Goal: Information Seeking & Learning: Learn about a topic

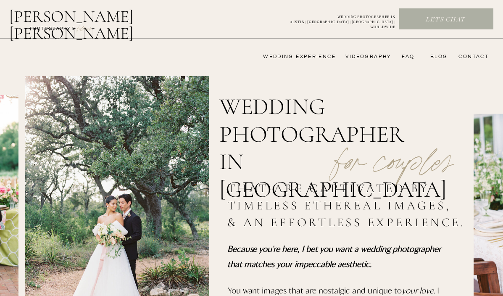
click at [322, 56] on nav "wedding experience" at bounding box center [294, 56] width 84 height 7
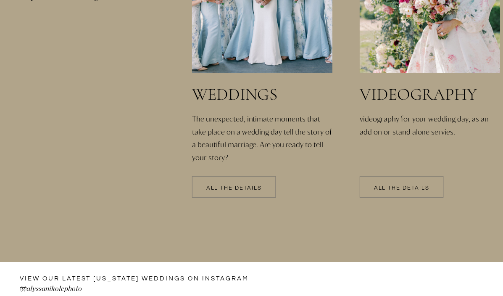
scroll to position [1969, 0]
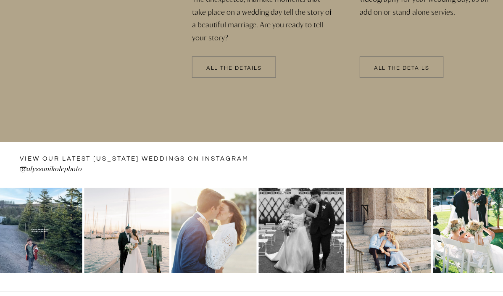
click at [238, 66] on p "All the details" at bounding box center [234, 69] width 84 height 6
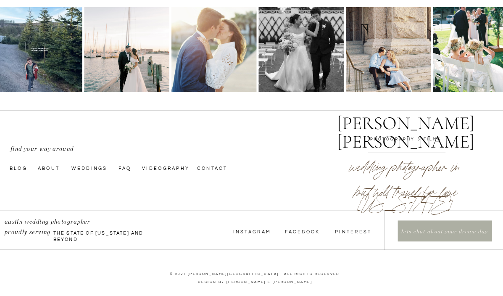
scroll to position [3174, 0]
click at [126, 171] on nav "faq" at bounding box center [124, 167] width 13 height 7
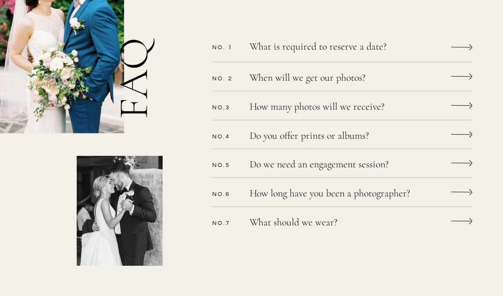
scroll to position [284, 0]
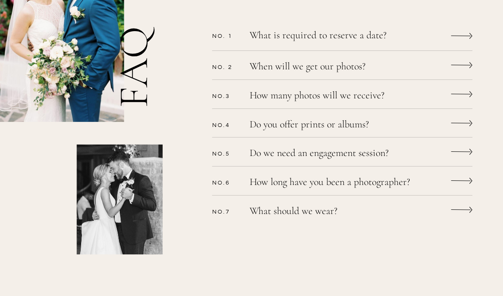
click at [344, 34] on p "What is required to reserve a date?" at bounding box center [331, 36] width 163 height 12
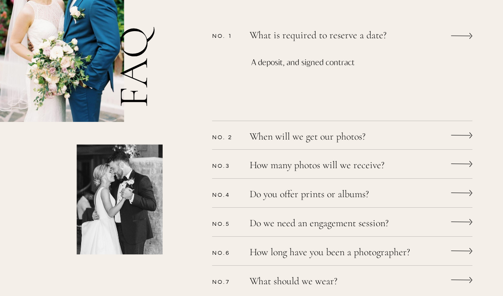
click at [334, 34] on p "What is required to reserve a date?" at bounding box center [331, 36] width 163 height 12
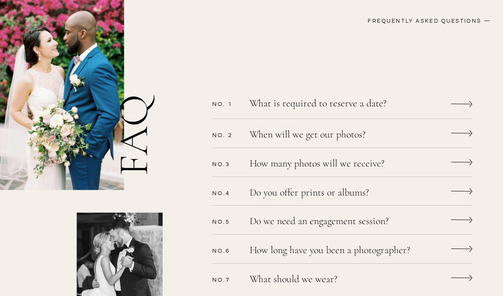
scroll to position [274, 0]
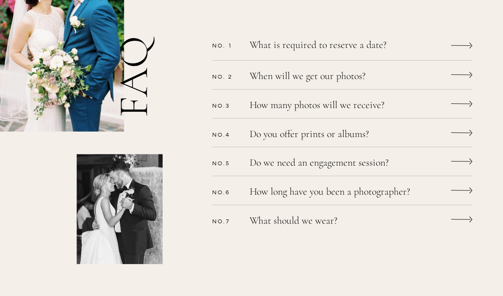
click at [342, 131] on p "Do you offer prints or albums?" at bounding box center [331, 135] width 163 height 12
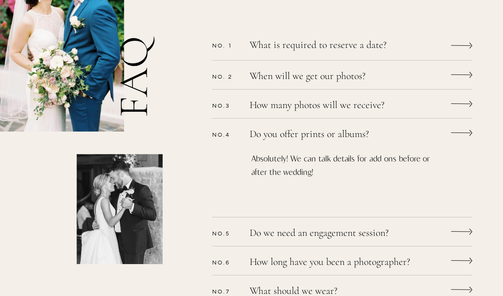
click at [342, 131] on p "Do you offer prints or albums?" at bounding box center [331, 135] width 163 height 12
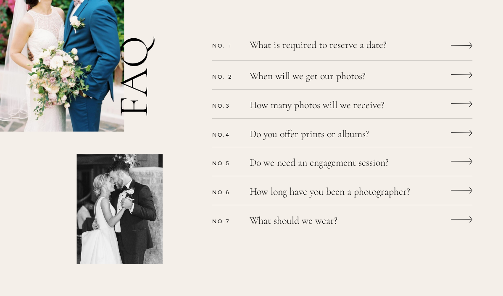
click at [343, 167] on p "Do we need an engagement session?" at bounding box center [331, 164] width 163 height 12
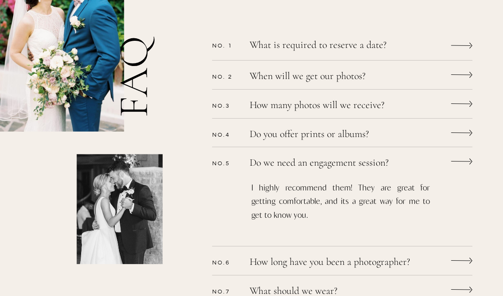
click at [343, 167] on p "Do we need an engagement session?" at bounding box center [331, 164] width 163 height 12
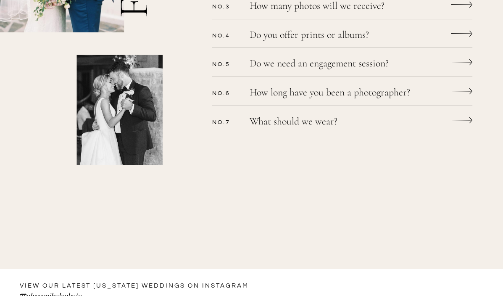
scroll to position [373, 0]
click at [342, 103] on div "CONTACT bLog FAQ videography wedding experience Alyssa nikole Lets chat WEDDING…" at bounding box center [251, 115] width 503 height 976
click at [339, 92] on p "How long have you been a photographer?" at bounding box center [346, 93] width 192 height 12
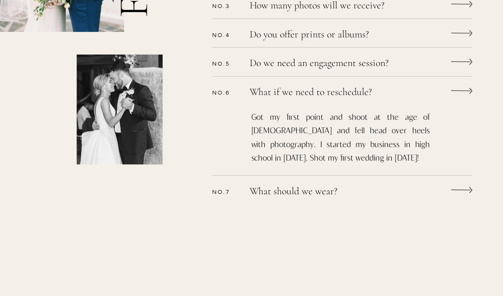
click at [332, 94] on p "What if we need to reschedule?" at bounding box center [331, 93] width 163 height 12
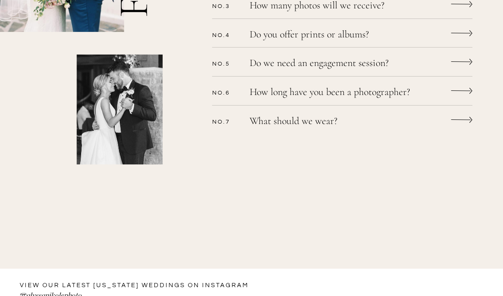
click at [320, 120] on p "What should we wear?" at bounding box center [331, 122] width 163 height 12
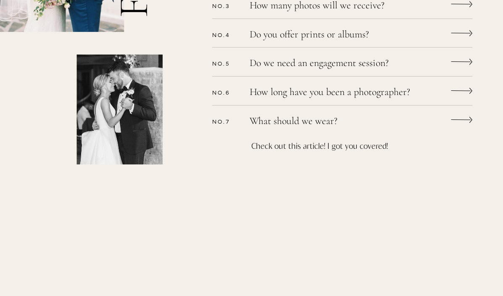
click at [320, 120] on p "What should we wear?" at bounding box center [331, 122] width 163 height 12
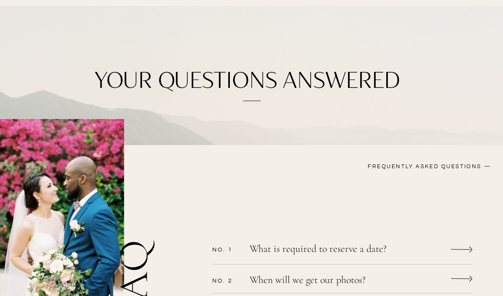
scroll to position [0, 0]
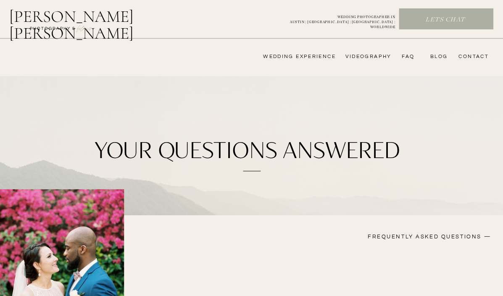
click at [311, 54] on nav "wedding experience" at bounding box center [294, 56] width 84 height 7
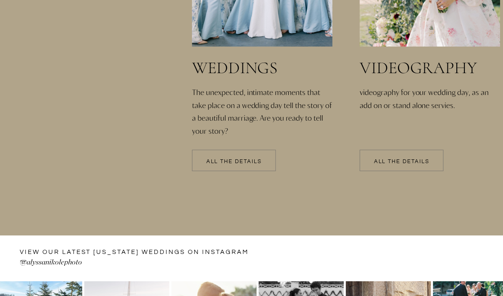
scroll to position [1876, 0]
click at [245, 163] on p "All the details" at bounding box center [234, 162] width 84 height 6
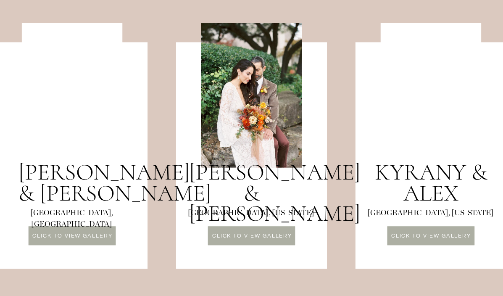
scroll to position [763, 0]
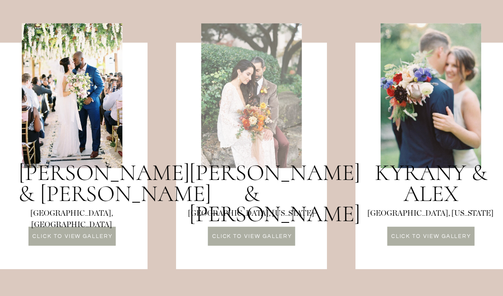
click at [269, 152] on div at bounding box center [251, 95] width 100 height 145
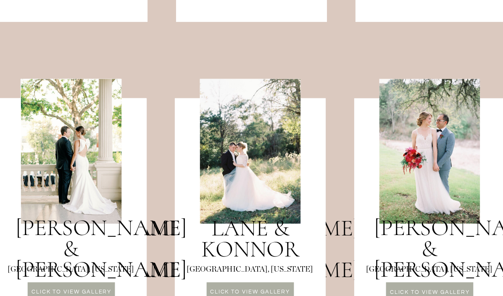
scroll to position [1006, 0]
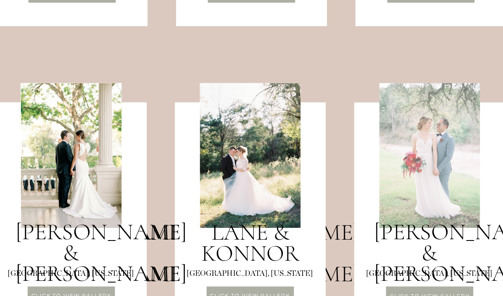
click at [428, 169] on div at bounding box center [429, 155] width 100 height 145
click at [441, 156] on div at bounding box center [429, 155] width 100 height 145
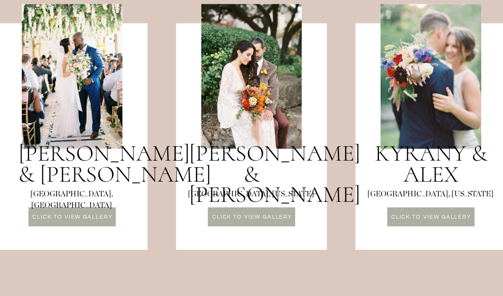
scroll to position [783, 0]
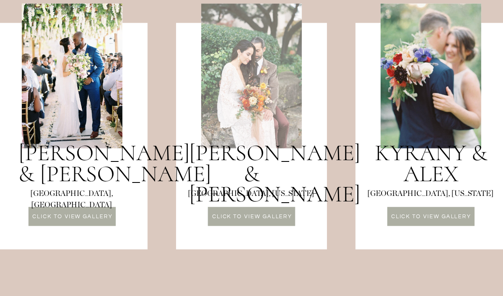
click at [238, 124] on div at bounding box center [251, 75] width 100 height 145
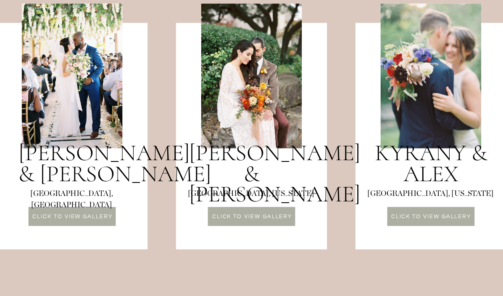
click at [98, 184] on h3 "[PERSON_NAME] & [PERSON_NAME]" at bounding box center [73, 163] width 110 height 42
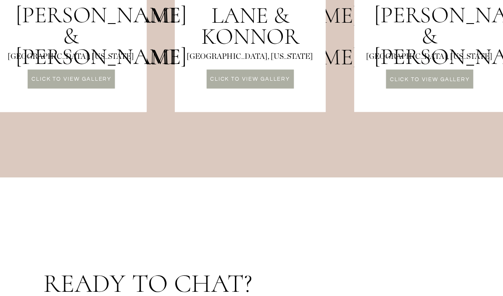
scroll to position [1203, 0]
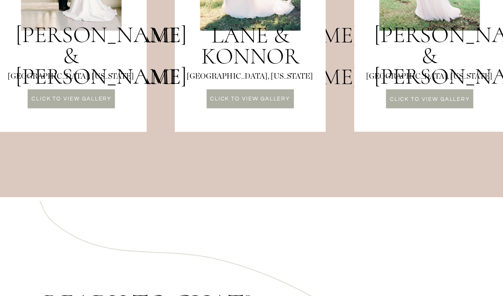
click at [239, 90] on div at bounding box center [250, 98] width 87 height 19
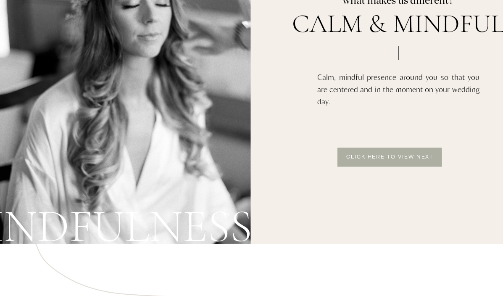
scroll to position [1933, 0]
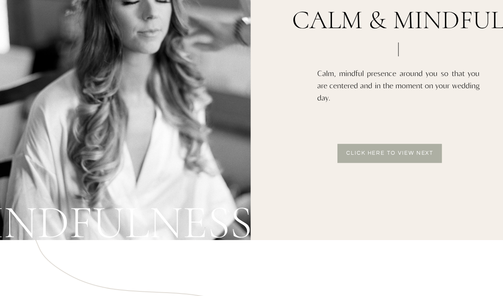
click at [373, 156] on p "Click here to view next" at bounding box center [390, 154] width 98 height 7
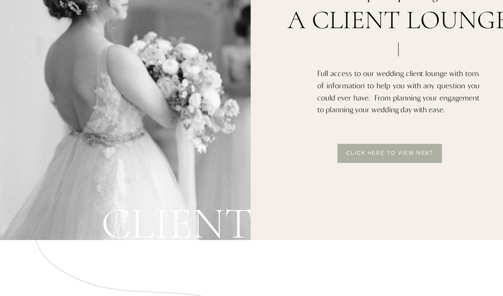
click at [373, 156] on p "Click here to view next" at bounding box center [390, 154] width 98 height 7
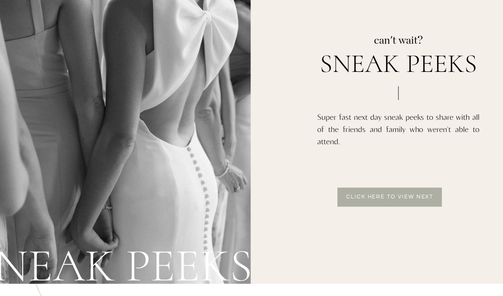
scroll to position [1886, 0]
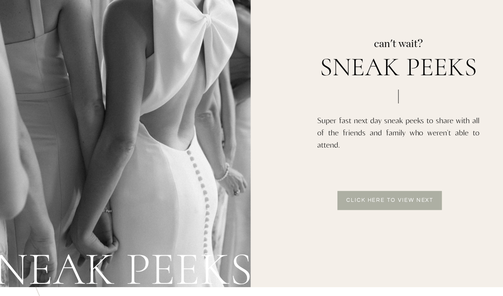
click at [388, 198] on p "Click here to view next" at bounding box center [390, 201] width 98 height 7
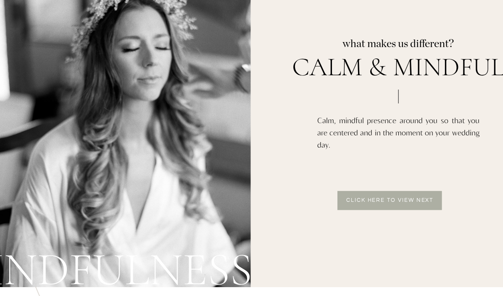
click at [388, 201] on p "Click here to view next" at bounding box center [390, 201] width 98 height 7
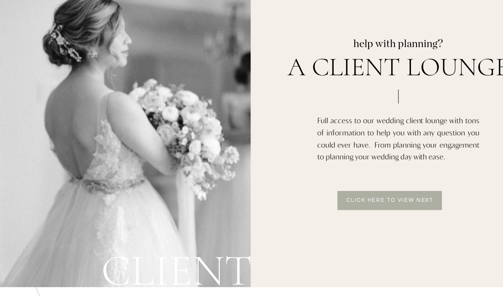
click at [388, 200] on p "Click here to view next" at bounding box center [390, 201] width 98 height 7
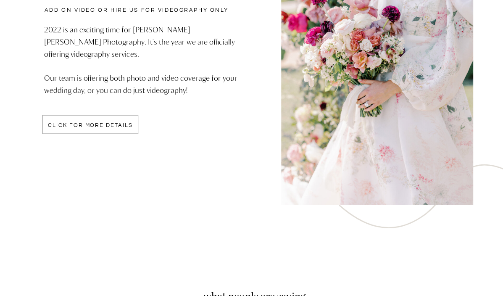
scroll to position [2182, 0]
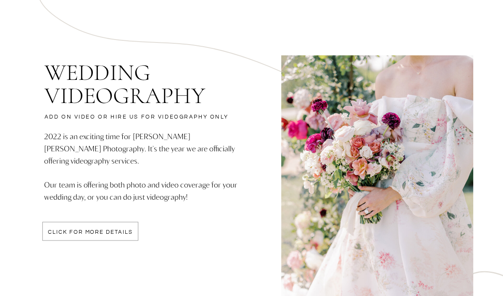
click at [99, 237] on div at bounding box center [90, 231] width 96 height 19
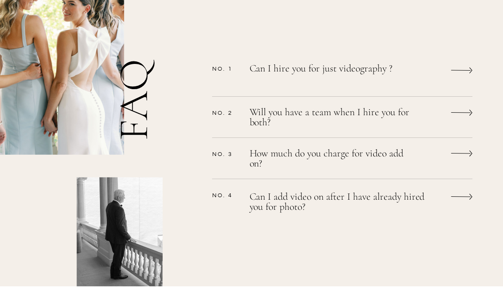
scroll to position [712, 0]
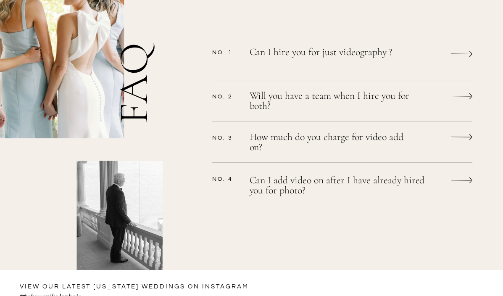
click at [364, 56] on p "Can I hire you for just videography ?" at bounding box center [331, 58] width 163 height 22
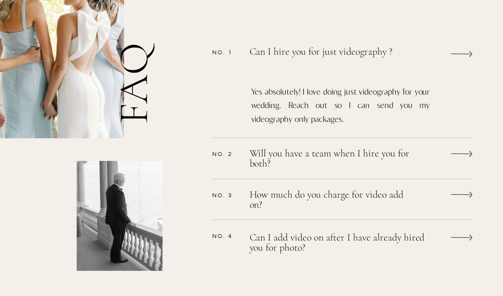
click at [364, 56] on p "Can I hire you for just videography ?" at bounding box center [332, 56] width 165 height 19
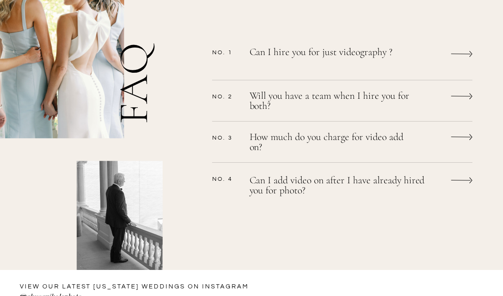
click at [366, 101] on p "Will you have a team when I hire you for both?" at bounding box center [331, 102] width 163 height 22
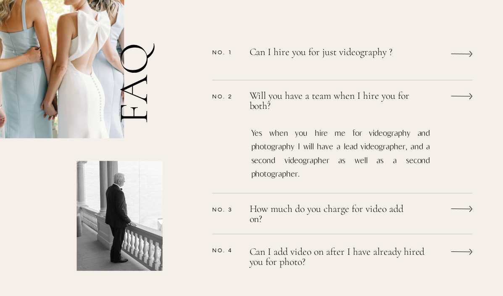
click at [366, 101] on p "Will you have a team when I hire you for both?" at bounding box center [331, 101] width 163 height 20
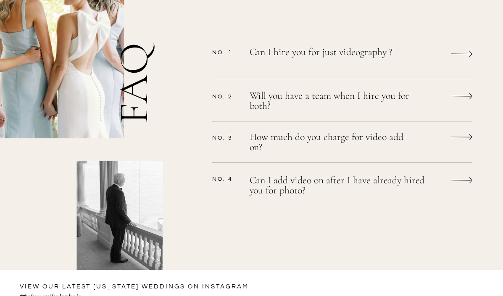
click at [367, 143] on p "How much do you charge for video add on?" at bounding box center [331, 143] width 163 height 22
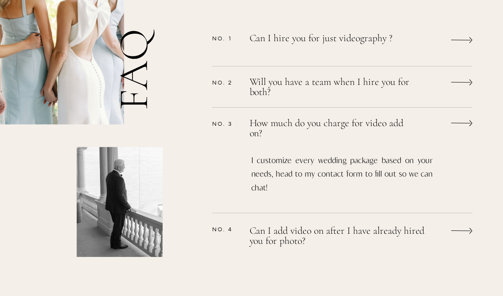
scroll to position [731, 0]
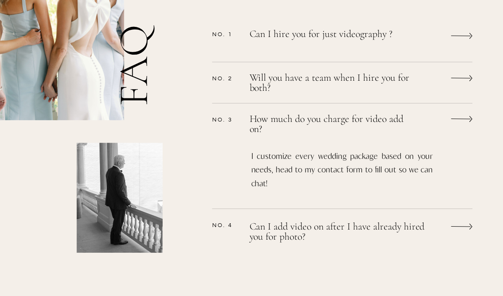
click at [373, 118] on p "How much do you charge for video add on?" at bounding box center [331, 124] width 163 height 20
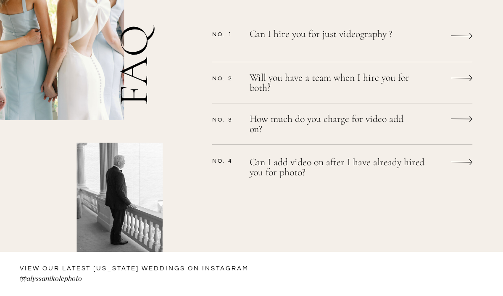
click at [361, 168] on p "Can I add video on after I have already hired you for photo?" at bounding box center [343, 168] width 187 height 22
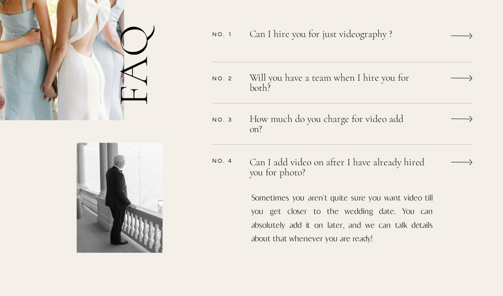
click at [361, 168] on p "Can I add video on after I have already hired you for photo?" at bounding box center [340, 167] width 180 height 20
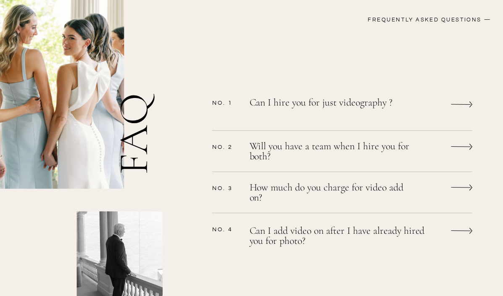
scroll to position [947, 0]
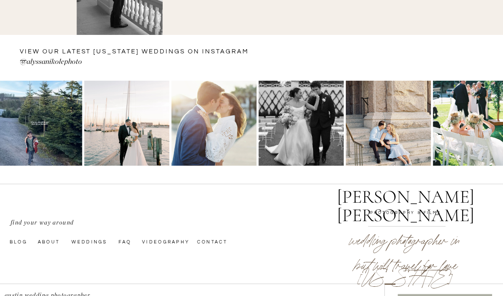
click at [321, 131] on img at bounding box center [300, 123] width 85 height 85
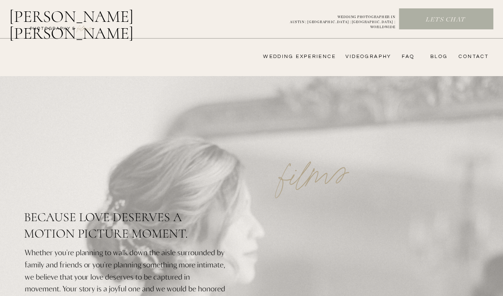
scroll to position [0, 0]
click at [442, 13] on div at bounding box center [446, 18] width 94 height 21
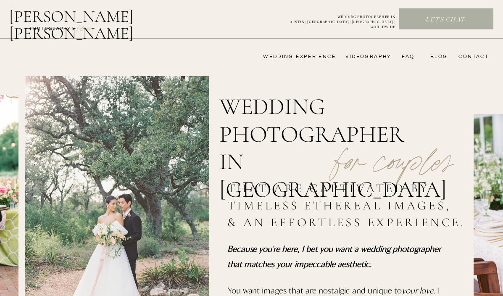
click at [454, 20] on p "Lets chat" at bounding box center [446, 19] width 92 height 9
